Goal: Information Seeking & Learning: Learn about a topic

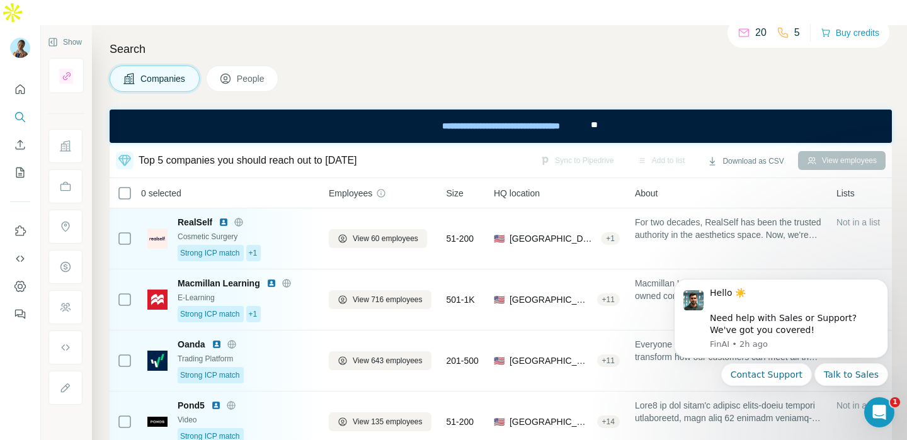
click at [573, 69] on div "Search Companies People Top 5 companies you should reach out to [DATE] Sync to …" at bounding box center [499, 245] width 815 height 440
click at [543, 65] on div "Companies People" at bounding box center [501, 78] width 782 height 26
click at [873, 281] on div "Hello ☀️ ​ Need help with Sales or Support? We've got you covered! [GEOGRAPHIC_…" at bounding box center [781, 318] width 214 height 79
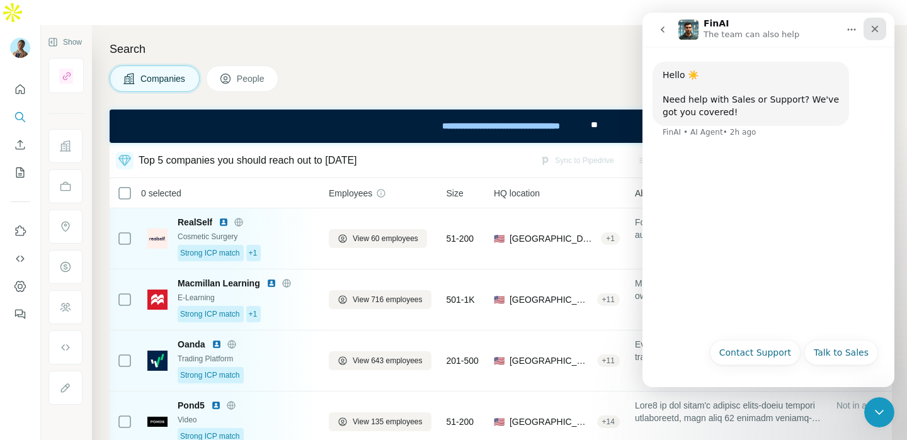
click at [879, 26] on div "Close" at bounding box center [874, 29] width 23 height 23
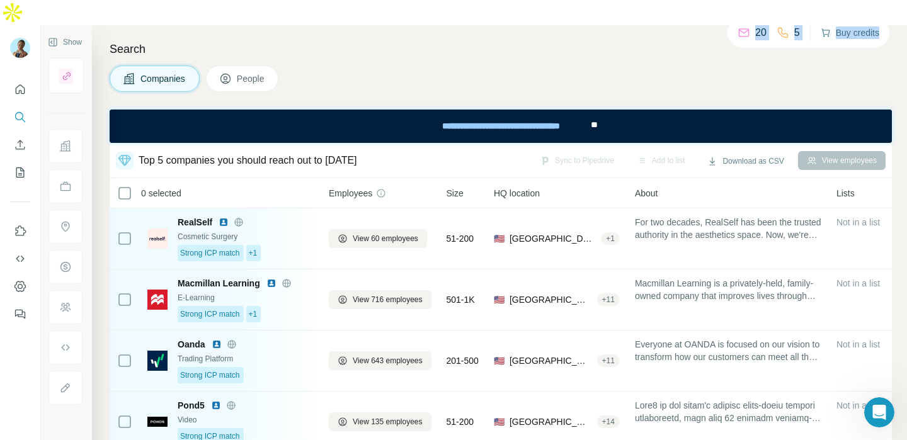
drag, startPoint x: 725, startPoint y: 28, endPoint x: 828, endPoint y: 40, distance: 103.9
click at [829, 40] on div "20 5 Buy credits" at bounding box center [808, 33] width 162 height 30
click at [808, 19] on div "20 5 Buy credits" at bounding box center [808, 33] width 162 height 30
drag, startPoint x: 712, startPoint y: 14, endPoint x: 874, endPoint y: 64, distance: 170.0
click at [874, 64] on div "Search Companies People Top 5 companies you should reach out to [DATE] Sync to …" at bounding box center [499, 245] width 815 height 440
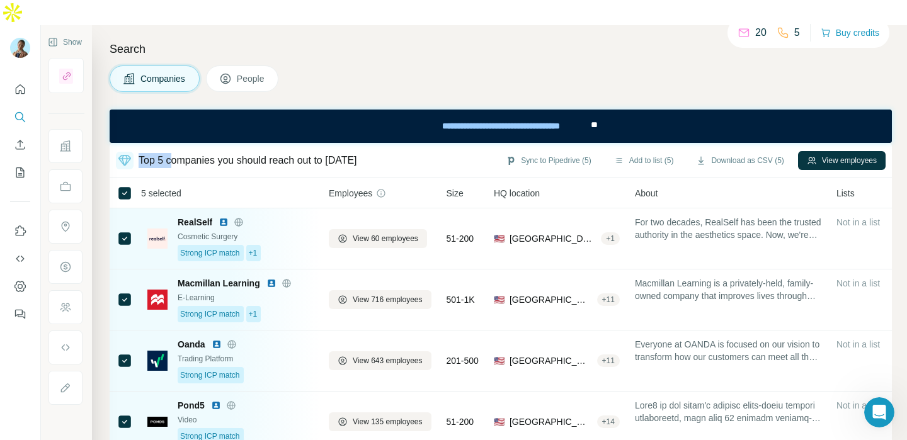
drag, startPoint x: 173, startPoint y: 134, endPoint x: 136, endPoint y: 133, distance: 37.2
click at [136, 152] on div "Top 5 companies you should reach out to [DATE]" at bounding box center [236, 161] width 241 height 18
click at [156, 153] on div "Top 5 companies you should reach out to [DATE]" at bounding box center [247, 160] width 218 height 15
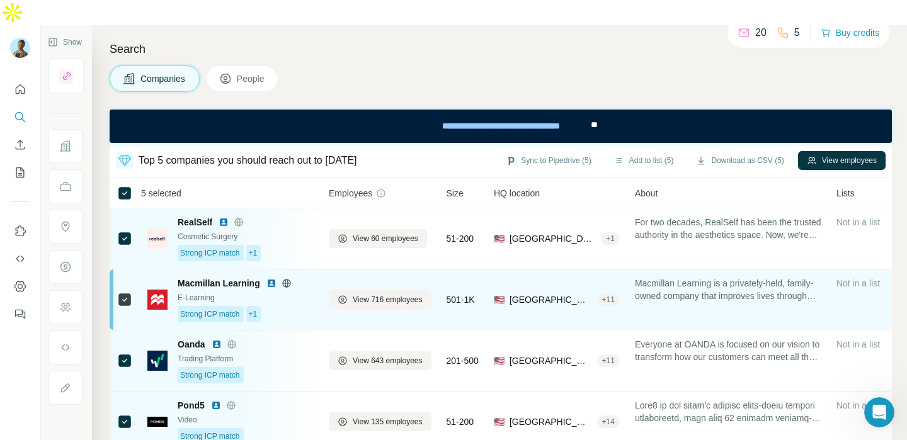
scroll to position [236, 0]
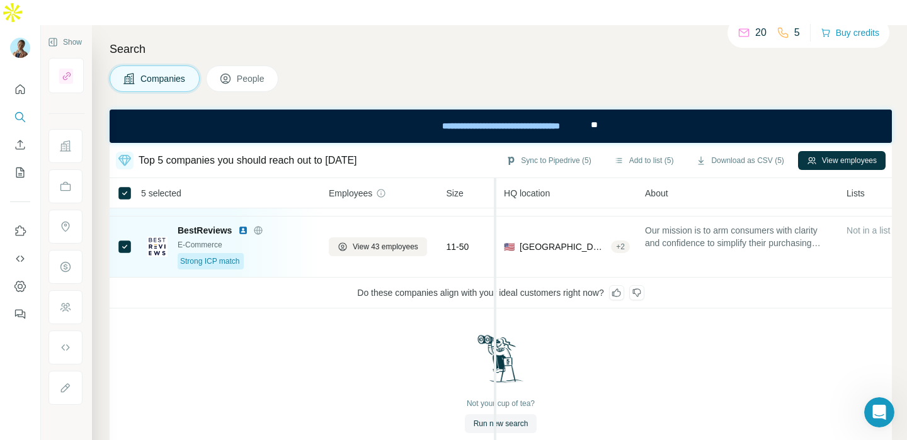
drag, startPoint x: 490, startPoint y: 282, endPoint x: 501, endPoint y: 273, distance: 13.9
click at [501, 273] on div "5 selected Companies Employees Size HQ location About Lists Annual revenue Tech…" at bounding box center [501, 321] width 782 height 287
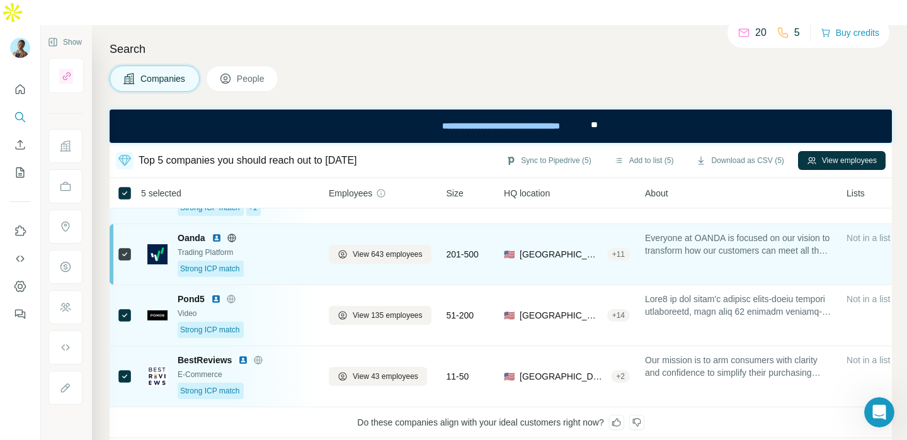
scroll to position [0, 0]
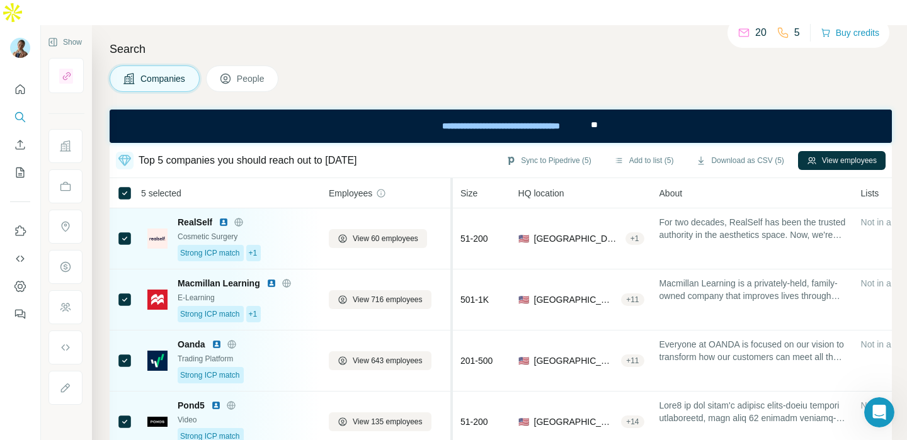
drag, startPoint x: 443, startPoint y: 169, endPoint x: 449, endPoint y: 166, distance: 7.4
click at [0, 0] on tr "5 selected Companies Employees Size HQ location About Lists Annual revenue Tech…" at bounding box center [0, 0] width 0 height 0
click at [592, 178] on th "HQ location" at bounding box center [578, 193] width 141 height 30
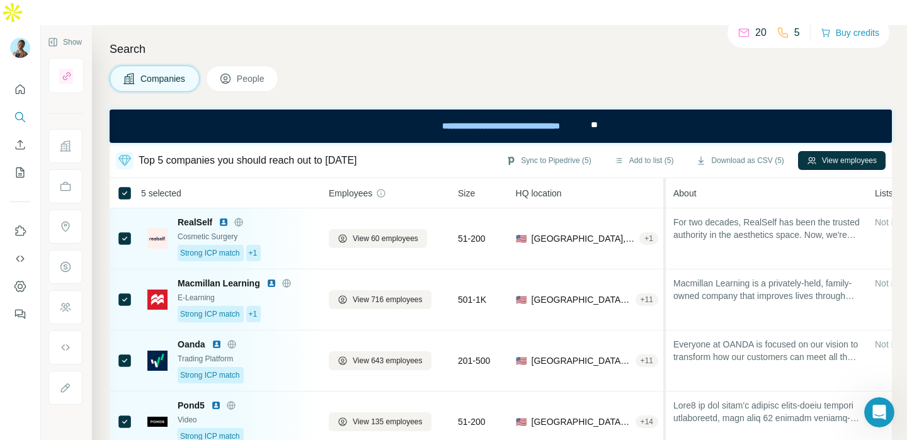
drag, startPoint x: 648, startPoint y: 170, endPoint x: 665, endPoint y: 176, distance: 17.9
click at [0, 0] on tr "5 selected Companies Employees Size HQ location About Lists Annual revenue Tech…" at bounding box center [0, 0] width 0 height 0
drag, startPoint x: 611, startPoint y: 128, endPoint x: 409, endPoint y: 132, distance: 201.5
click at [409, 132] on div "**********" at bounding box center [501, 126] width 782 height 33
drag, startPoint x: 300, startPoint y: 4, endPoint x: 409, endPoint y: 57, distance: 121.6
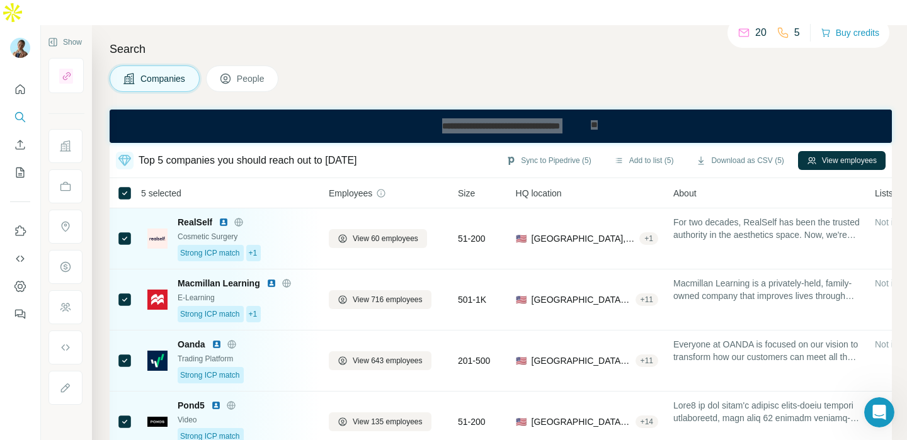
click at [409, 65] on div "Companies People" at bounding box center [501, 78] width 782 height 26
click at [516, 65] on div "Companies People" at bounding box center [501, 78] width 782 height 26
click at [662, 126] on div "**********" at bounding box center [501, 126] width 782 height 33
